Goal: Information Seeking & Learning: Check status

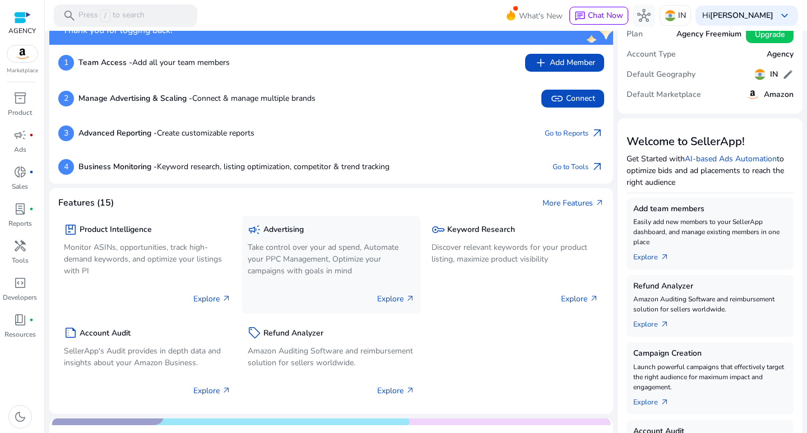
scroll to position [56, 0]
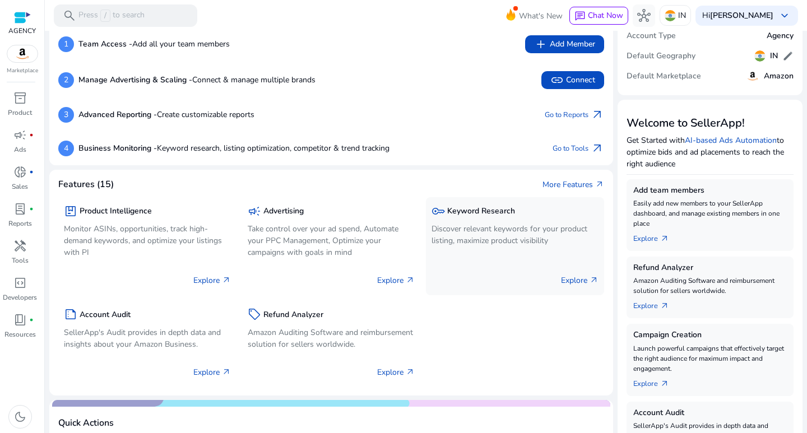
click at [575, 278] on p "Explore arrow_outward" at bounding box center [580, 280] width 38 height 12
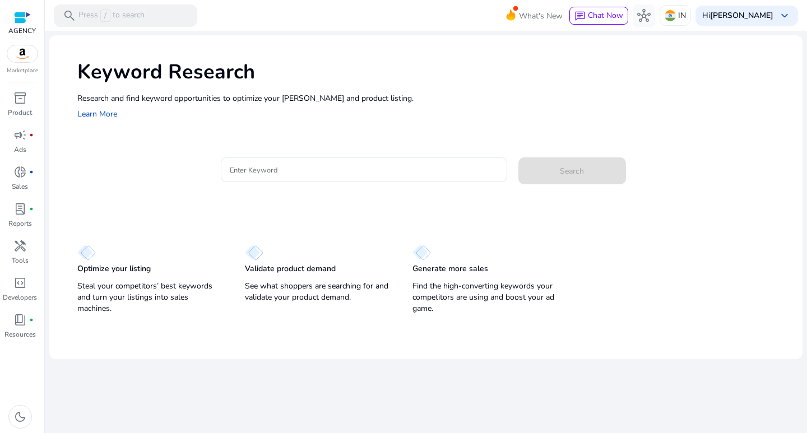
click at [382, 175] on input "Enter Keyword" at bounding box center [364, 170] width 268 height 12
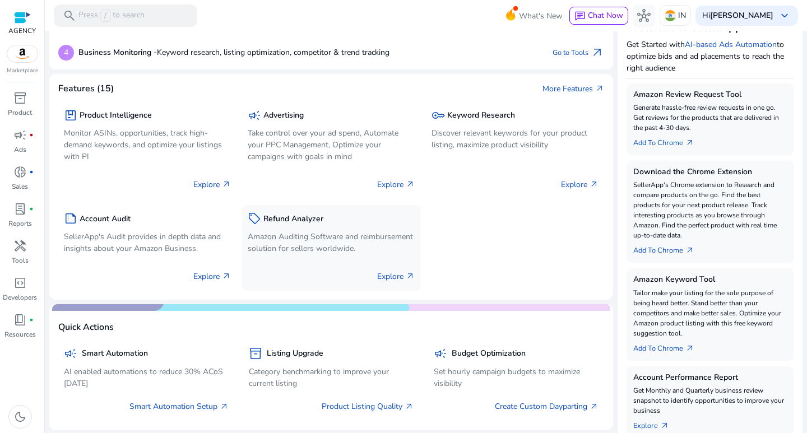
scroll to position [168, 0]
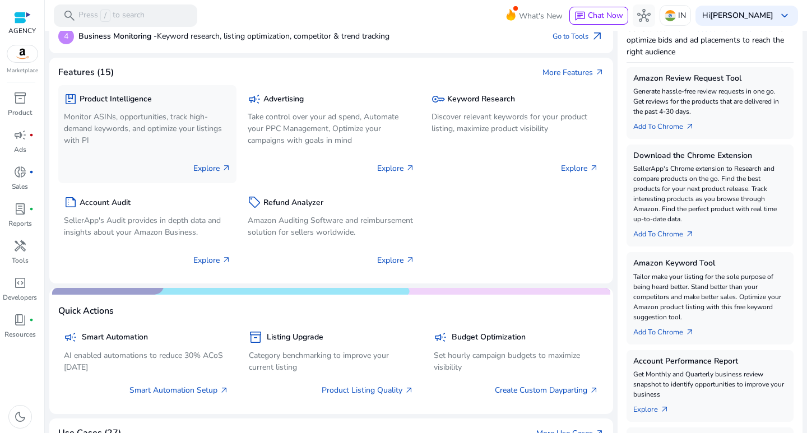
click at [215, 167] on p "Explore arrow_outward" at bounding box center [212, 168] width 38 height 12
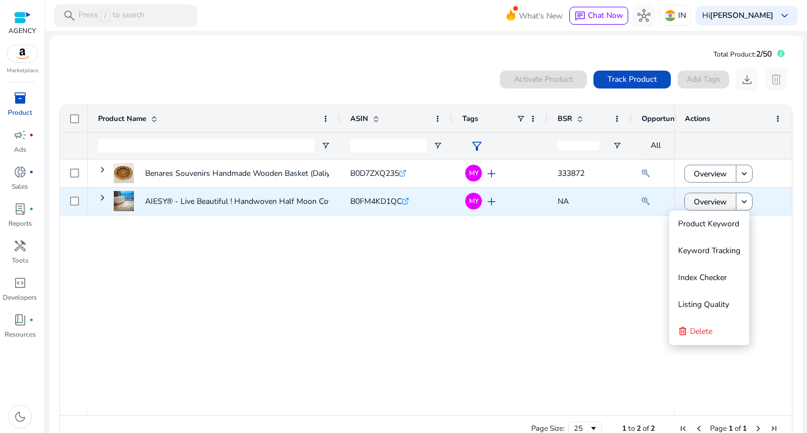
click at [728, 207] on span at bounding box center [709, 201] width 51 height 27
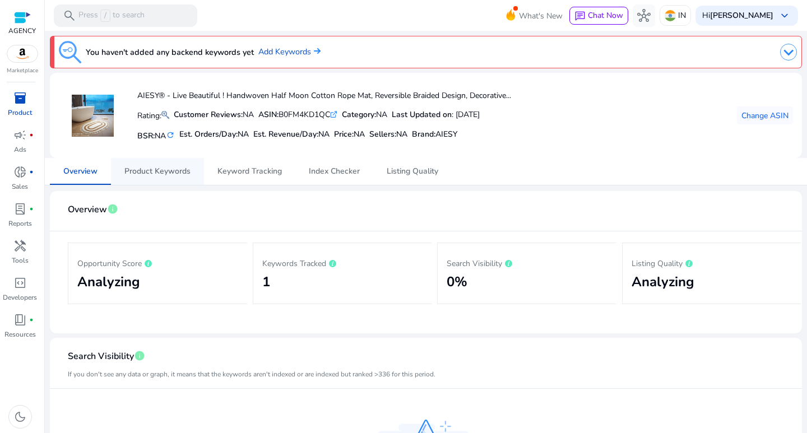
click at [143, 165] on span "Product Keywords" at bounding box center [157, 171] width 66 height 27
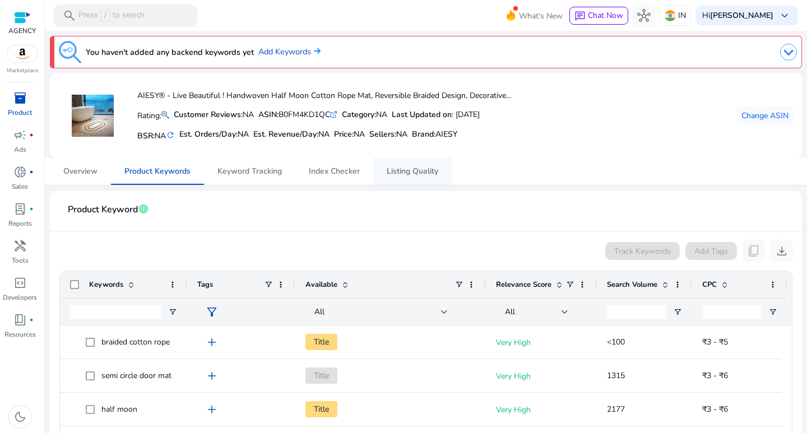
click at [396, 169] on span "Listing Quality" at bounding box center [412, 171] width 52 height 8
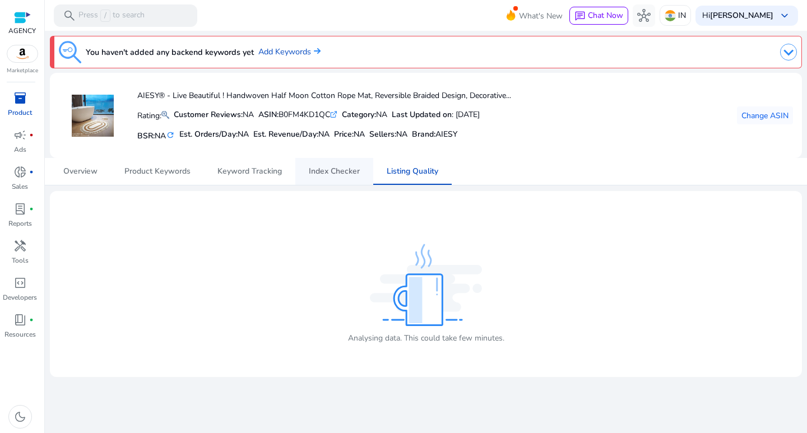
click at [336, 170] on span "Index Checker" at bounding box center [334, 171] width 51 height 8
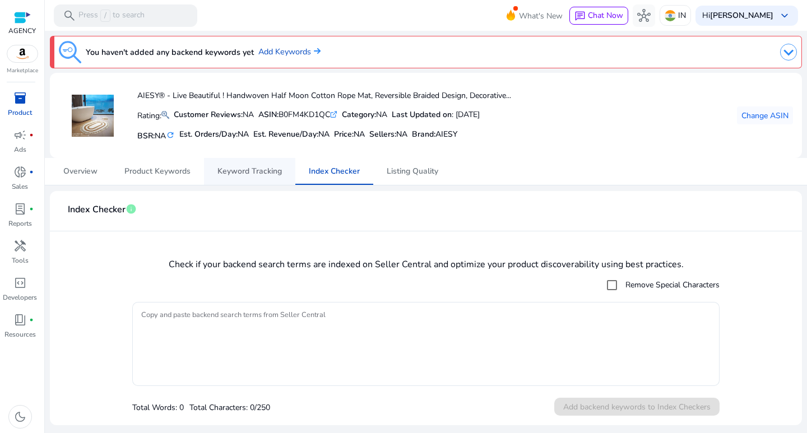
click at [269, 167] on span "Keyword Tracking" at bounding box center [249, 171] width 64 height 8
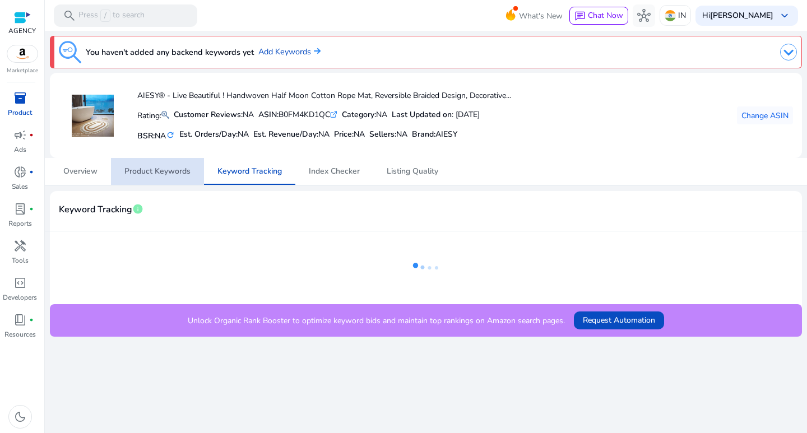
click at [138, 158] on span "Product Keywords" at bounding box center [157, 171] width 66 height 27
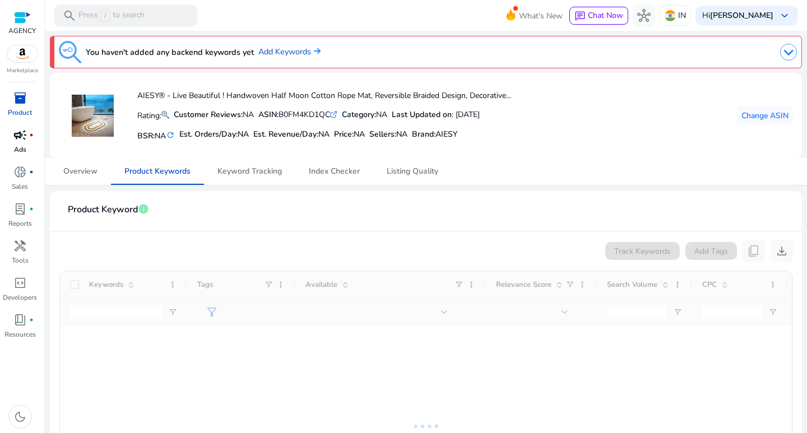
click at [32, 153] on link "campaign fiber_manual_record Ads" at bounding box center [20, 144] width 40 height 37
click at [25, 176] on span "donut_small" at bounding box center [19, 171] width 13 height 13
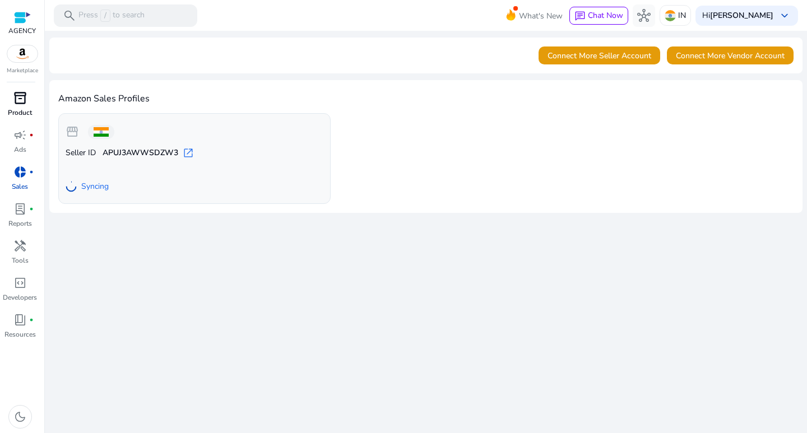
click at [22, 107] on link "inventory_2 Product" at bounding box center [20, 107] width 40 height 37
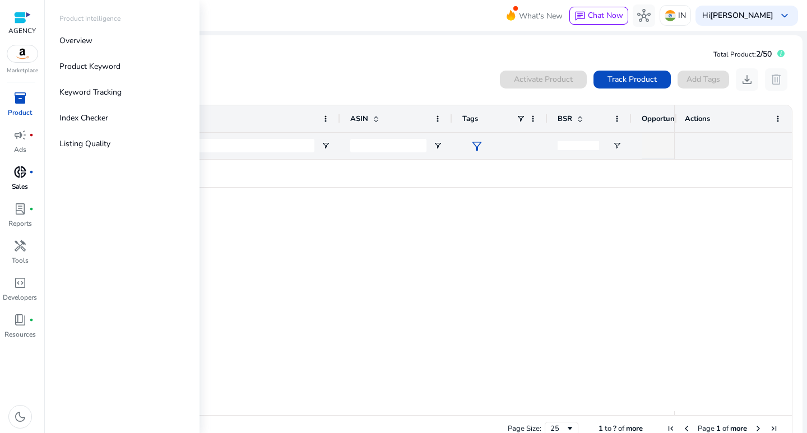
click at [24, 174] on span "donut_small" at bounding box center [19, 171] width 13 height 13
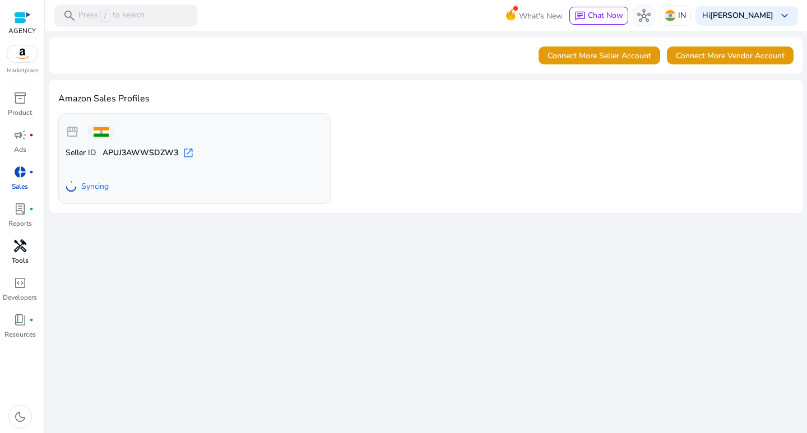
click at [25, 250] on span "handyman" at bounding box center [19, 245] width 13 height 13
click at [30, 248] on div "handyman" at bounding box center [19, 246] width 31 height 18
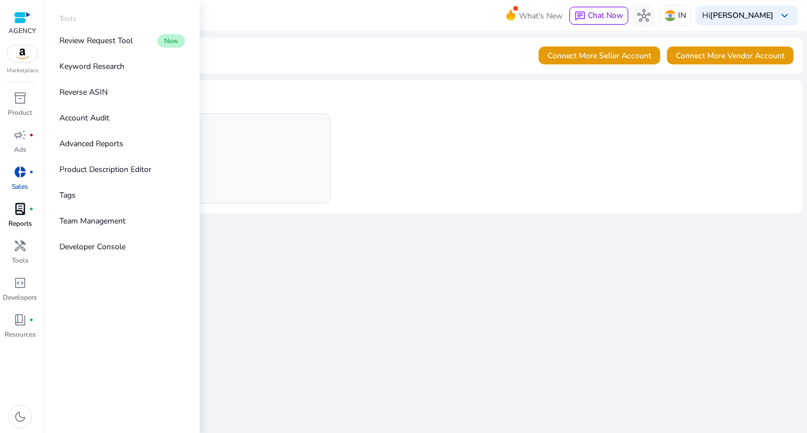
click at [27, 218] on link "lab_profile fiber_manual_record Reports" at bounding box center [20, 218] width 40 height 37
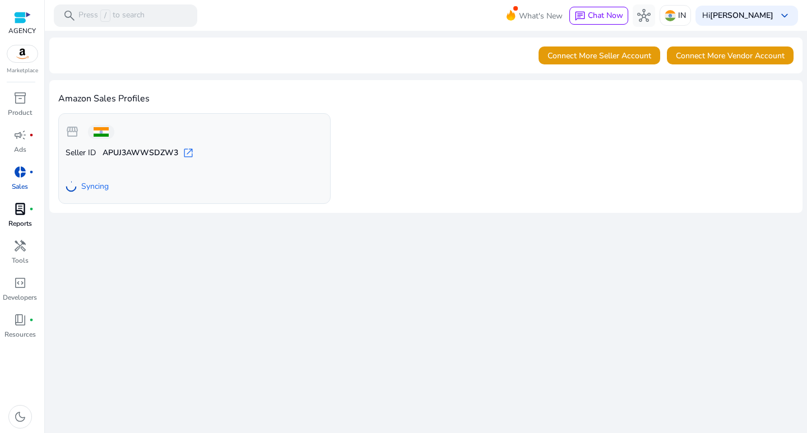
click at [25, 219] on p "Reports" at bounding box center [20, 223] width 24 height 10
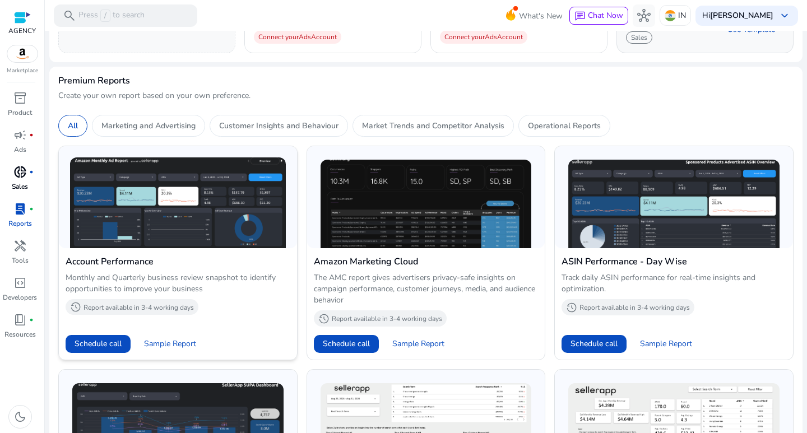
scroll to position [224, 0]
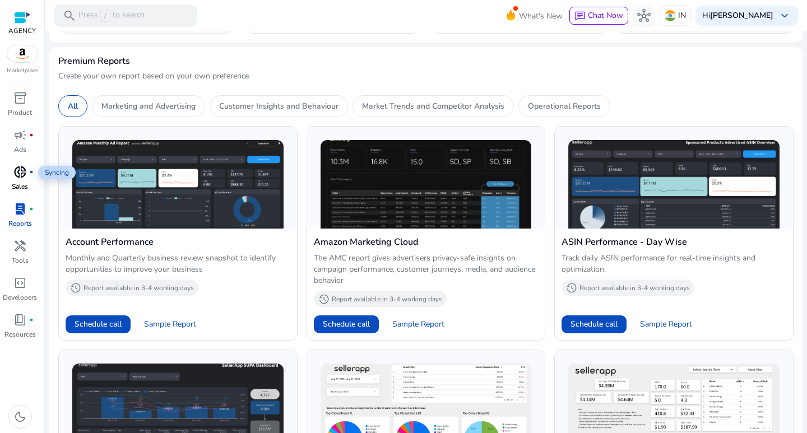
click at [15, 175] on span "donut_small" at bounding box center [19, 171] width 13 height 13
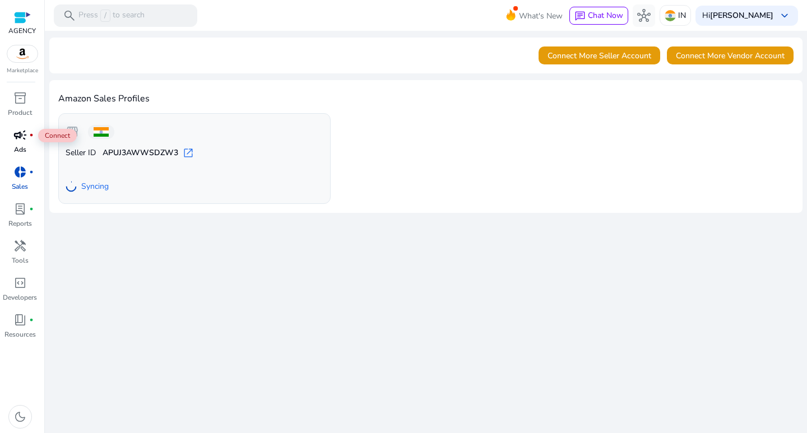
click at [26, 130] on span "campaign" at bounding box center [19, 134] width 13 height 13
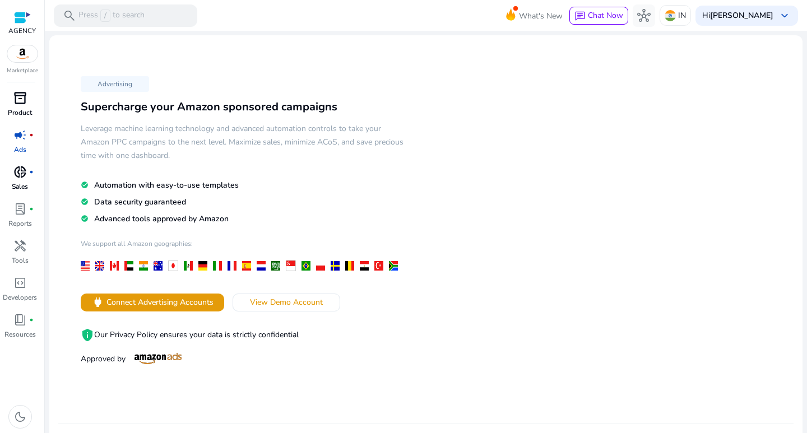
click at [30, 110] on p "Product" at bounding box center [20, 113] width 24 height 10
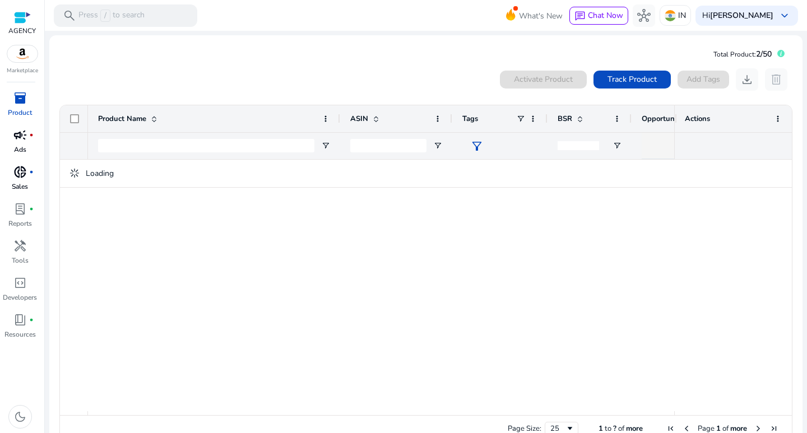
click at [513, 203] on div at bounding box center [381, 285] width 586 height 251
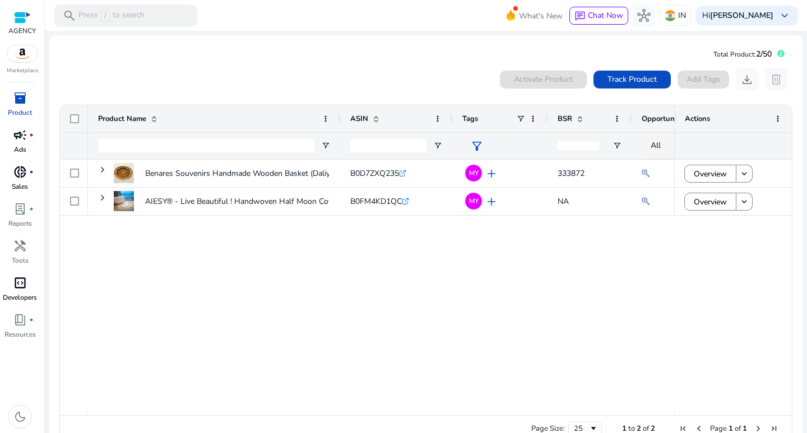
click at [17, 288] on span "code_blocks" at bounding box center [19, 282] width 13 height 13
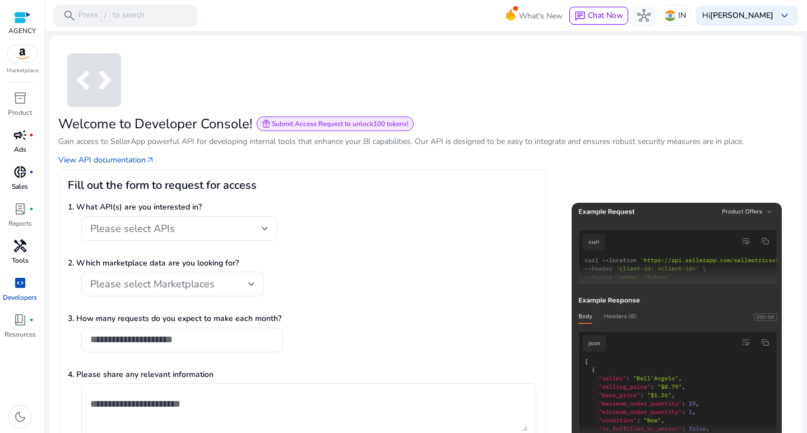
click at [17, 259] on p "Tools" at bounding box center [20, 260] width 17 height 10
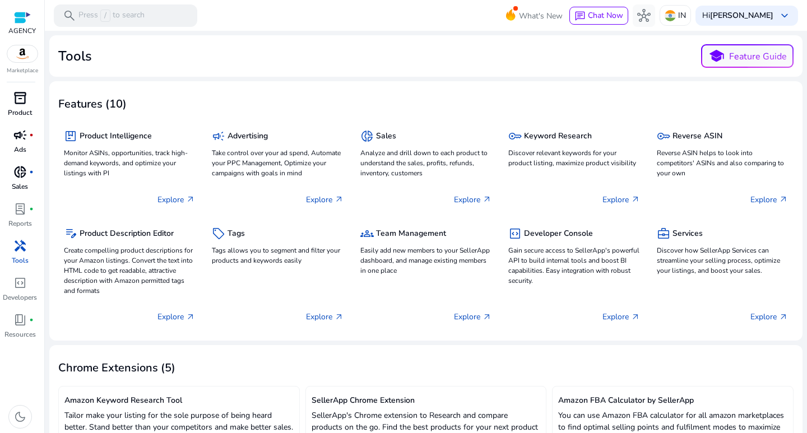
click at [25, 110] on p "Product" at bounding box center [20, 113] width 24 height 10
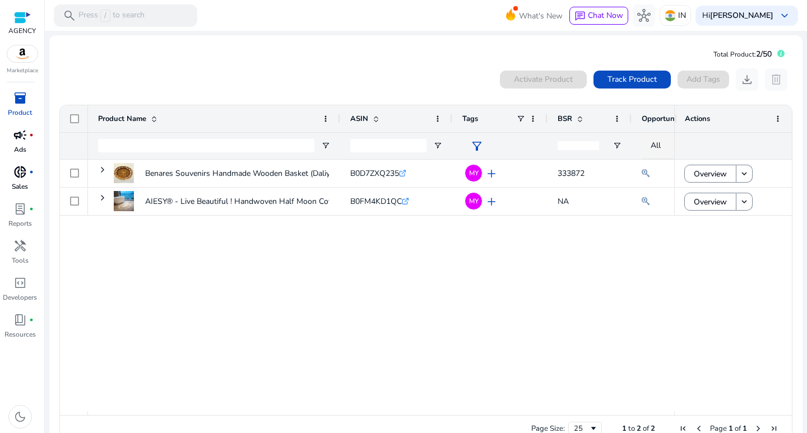
click at [24, 182] on p "Sales" at bounding box center [20, 186] width 16 height 10
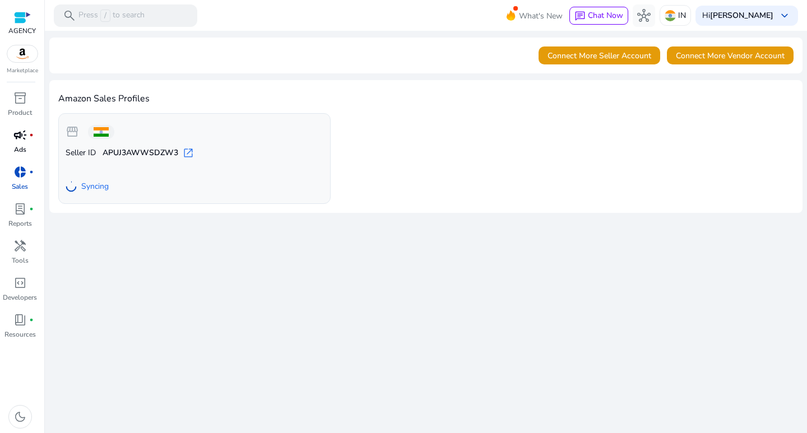
click at [28, 150] on link "campaign fiber_manual_record Ads" at bounding box center [20, 144] width 40 height 37
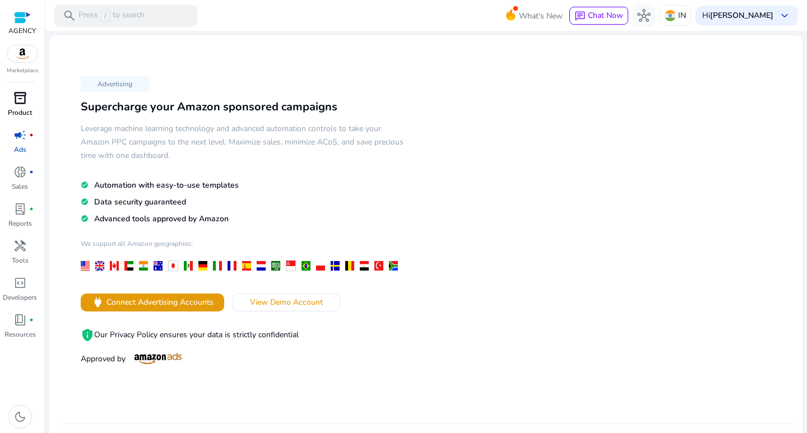
click at [20, 108] on p "Product" at bounding box center [20, 113] width 24 height 10
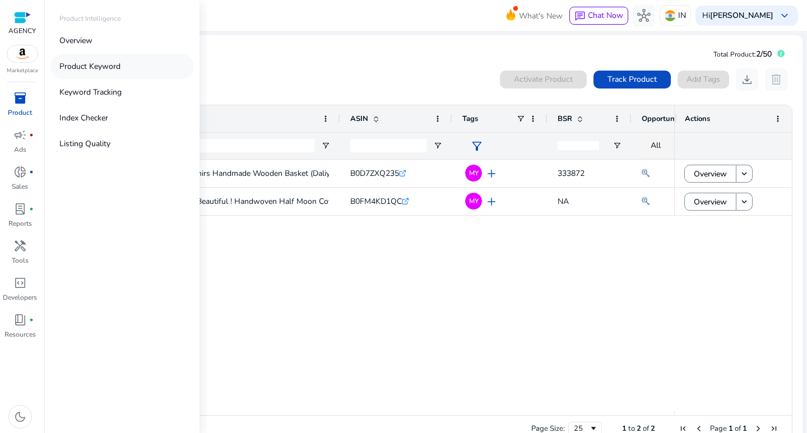
click at [90, 77] on link "Product Keyword" at bounding box center [121, 66] width 143 height 25
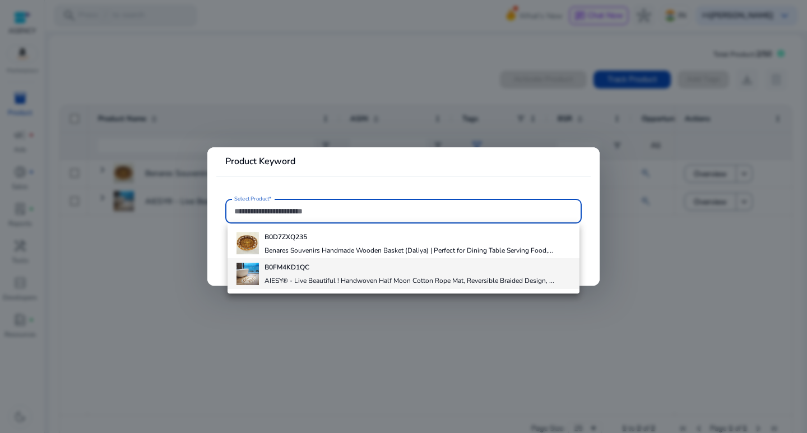
click at [328, 274] on div "B0FM4KD1QC AIESY® - Live Beautiful ! Handwoven Half Moon Cotton Rope Mat, Rever…" at bounding box center [409, 273] width 290 height 30
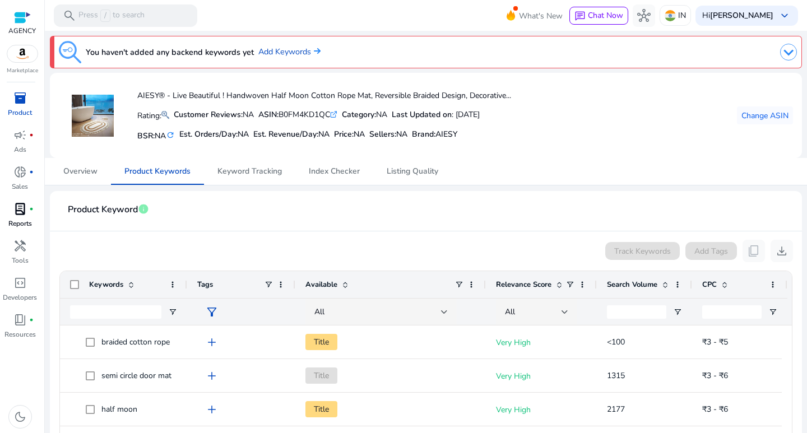
click at [26, 217] on div "lab_profile fiber_manual_record" at bounding box center [19, 209] width 31 height 18
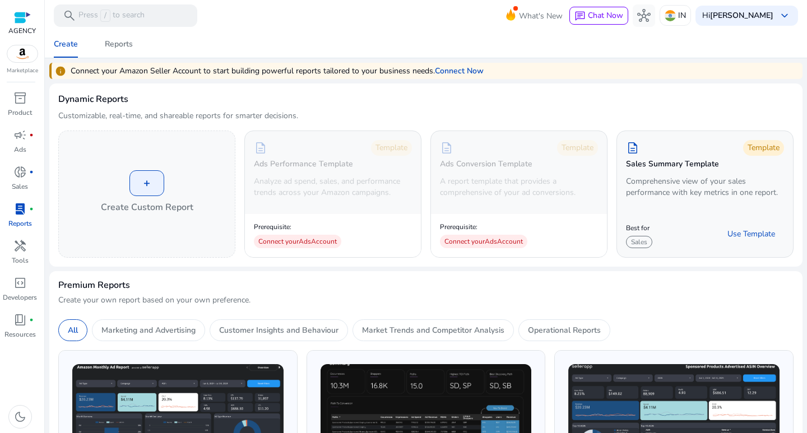
click at [12, 178] on div "donut_small fiber_manual_record" at bounding box center [19, 172] width 31 height 18
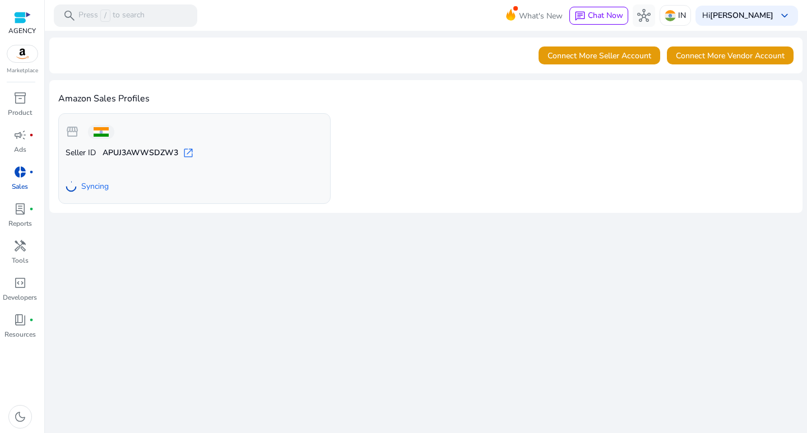
click at [31, 134] on span "fiber_manual_record" at bounding box center [31, 135] width 4 height 4
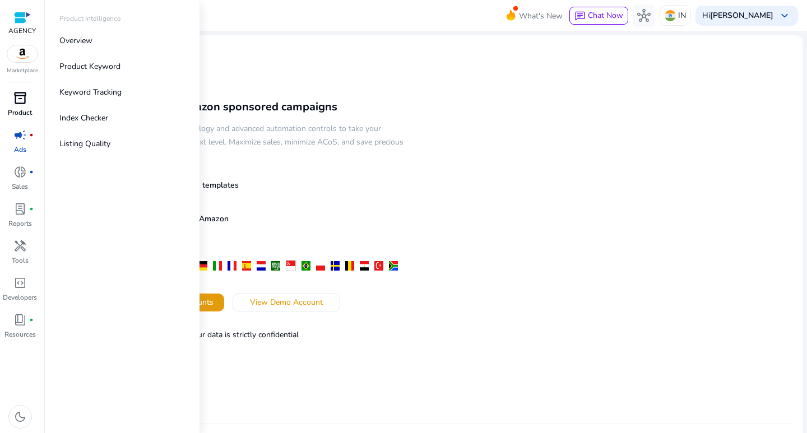
click at [22, 113] on p "Product" at bounding box center [20, 113] width 24 height 10
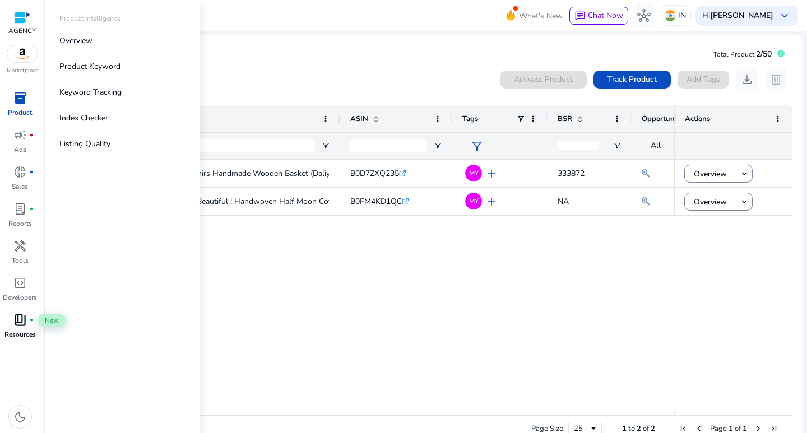
click at [26, 318] on span "book_4" at bounding box center [19, 319] width 13 height 13
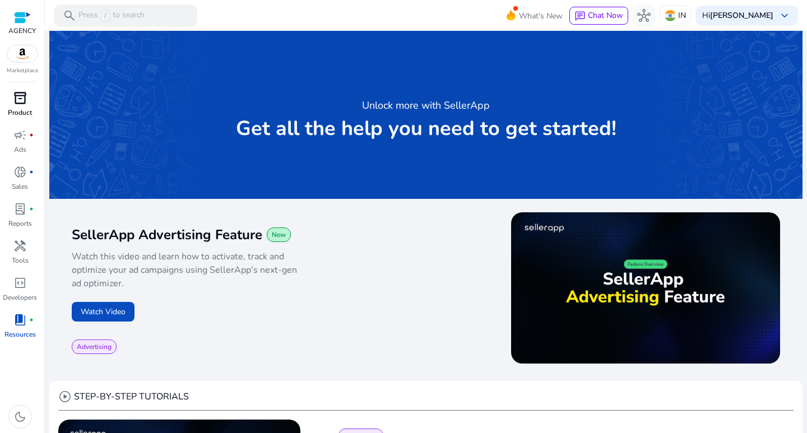
click at [26, 111] on p "Product" at bounding box center [20, 113] width 24 height 10
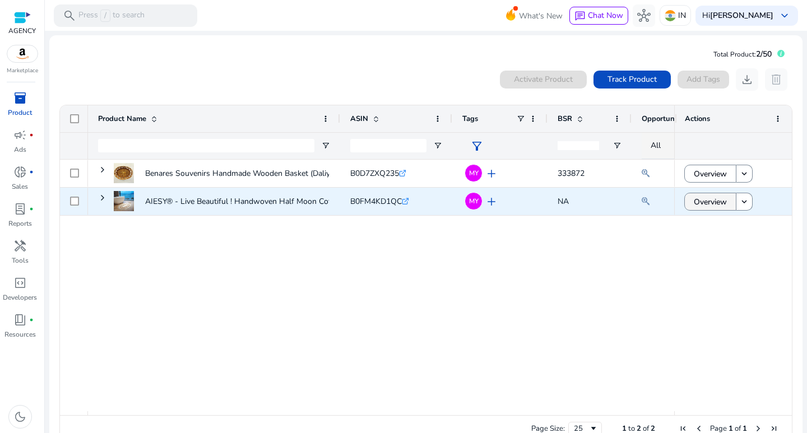
click at [694, 202] on span "Overview" at bounding box center [709, 201] width 33 height 23
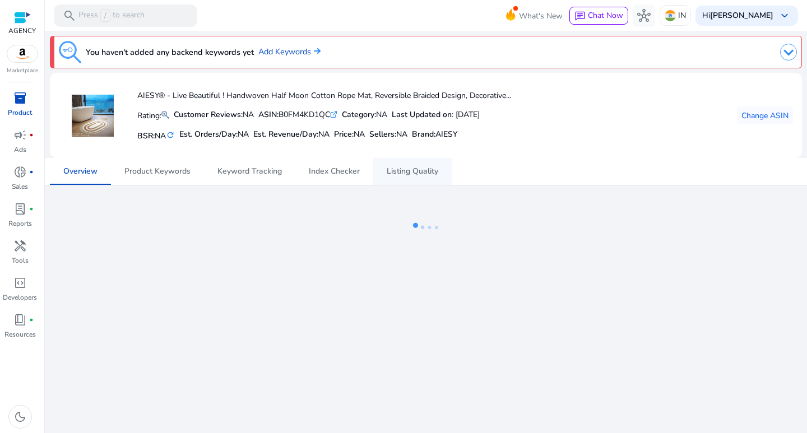
click at [431, 178] on span "Listing Quality" at bounding box center [412, 171] width 52 height 27
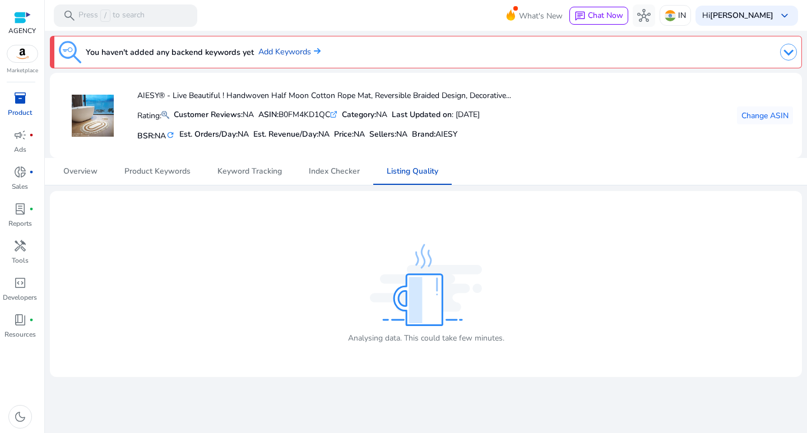
click at [427, 285] on img at bounding box center [426, 285] width 112 height 82
click at [424, 283] on img at bounding box center [426, 285] width 112 height 82
click at [343, 175] on span "Index Checker" at bounding box center [334, 171] width 51 height 8
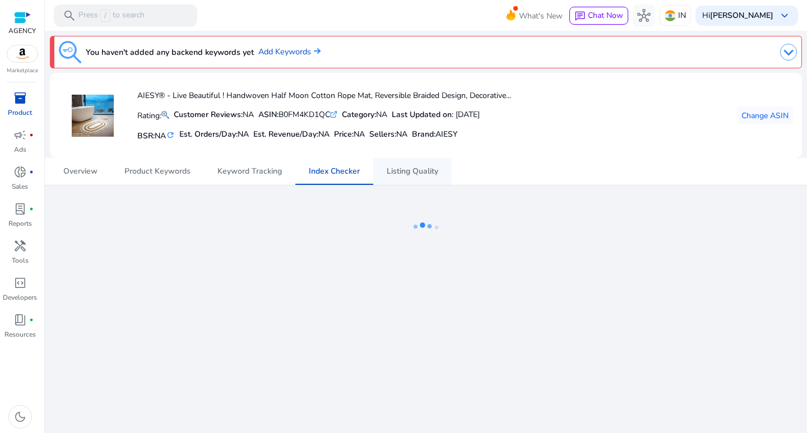
click at [394, 169] on span "Listing Quality" at bounding box center [412, 171] width 52 height 8
click at [366, 167] on link "Index Checker" at bounding box center [334, 171] width 78 height 27
click at [302, 171] on link "Index Checker" at bounding box center [334, 171] width 78 height 27
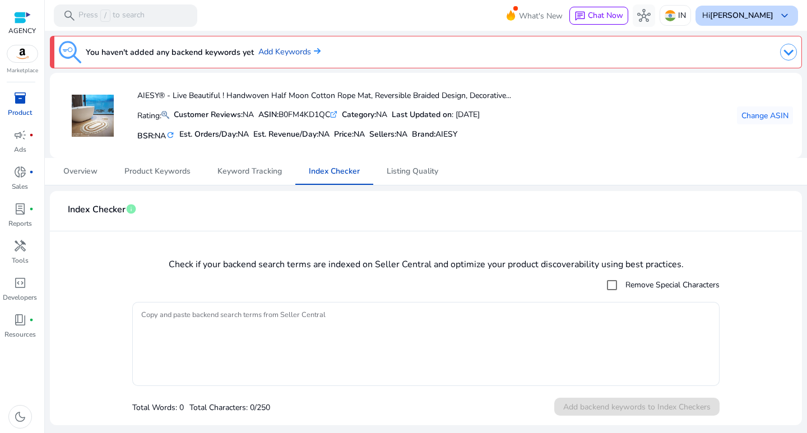
click at [756, 11] on b "[PERSON_NAME]" at bounding box center [741, 15] width 63 height 11
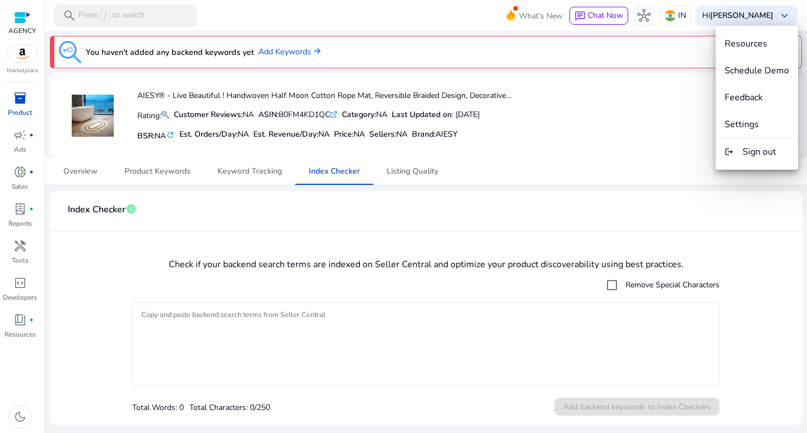
click at [663, 20] on div at bounding box center [403, 216] width 807 height 433
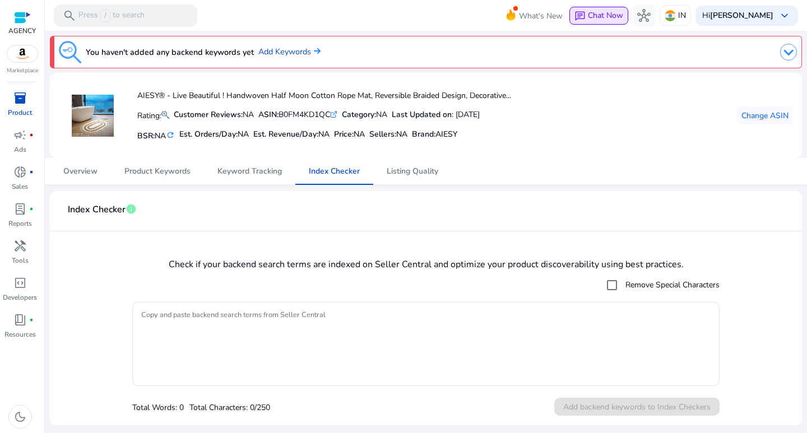
click at [608, 17] on span "Chat Now" at bounding box center [605, 15] width 35 height 11
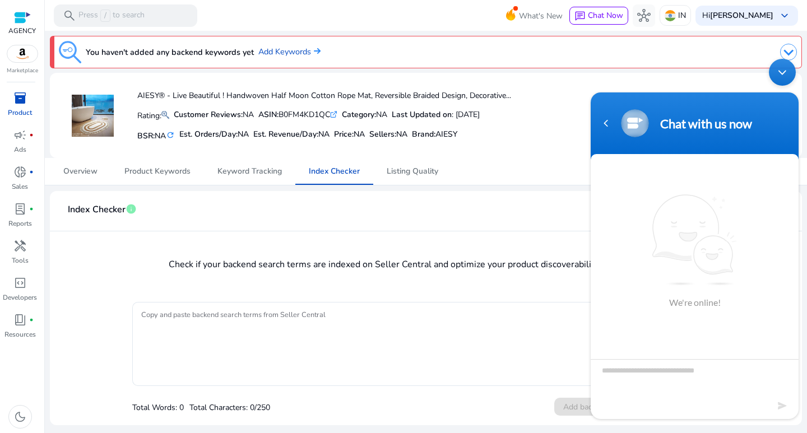
click at [681, 91] on body "Chat with us now We're online! Chat with us now" at bounding box center [694, 238] width 219 height 371
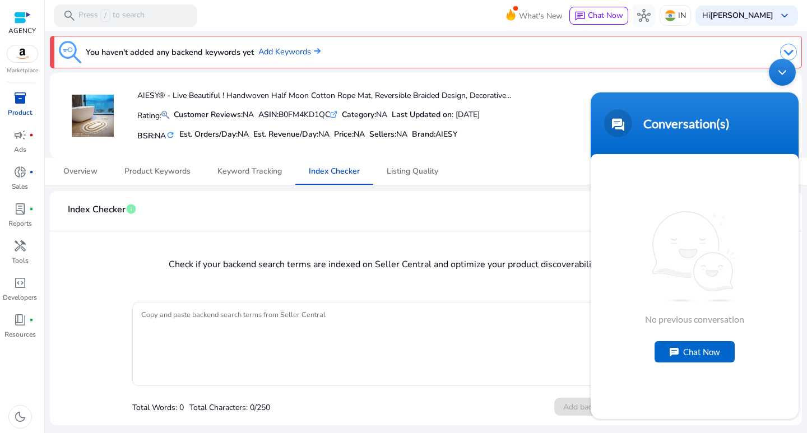
click at [526, 95] on div "AIESY® - Live Beautiful ! Handwoven Half Moon Cotton Rope Mat, Reversible Braid…" at bounding box center [426, 115] width 734 height 67
click at [18, 60] on img at bounding box center [22, 53] width 30 height 17
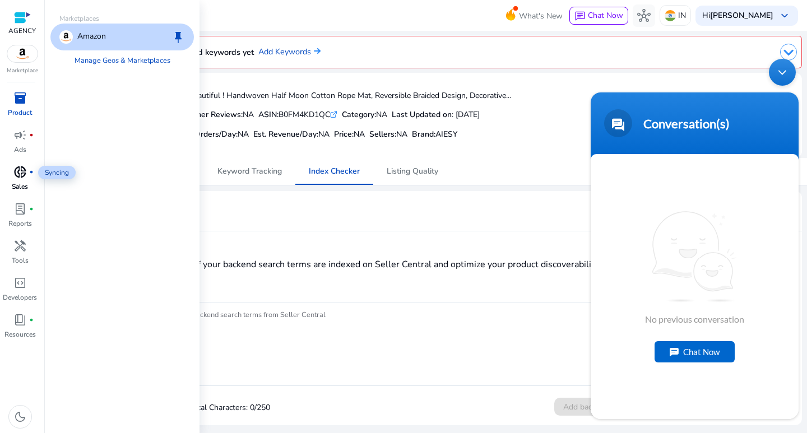
click at [27, 179] on div "donut_small fiber_manual_record" at bounding box center [19, 172] width 31 height 18
